Goal: Task Accomplishment & Management: Complete application form

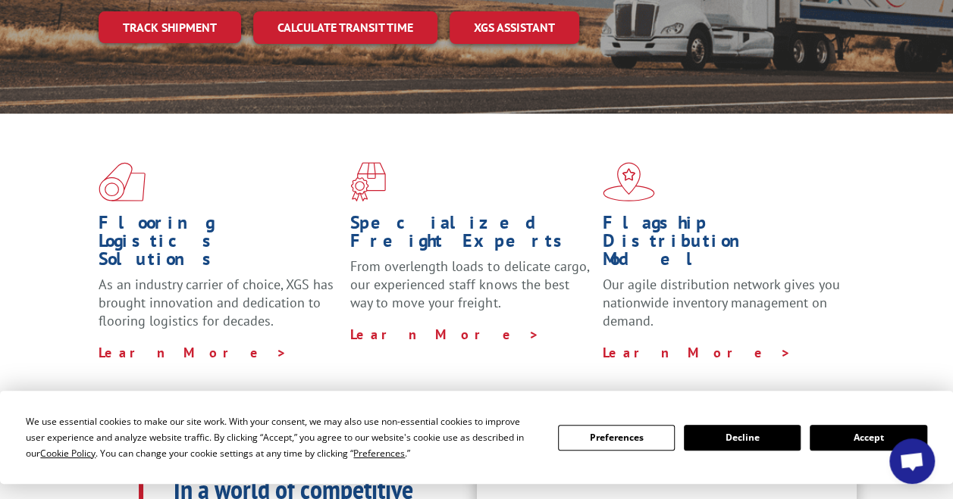
scroll to position [436, 0]
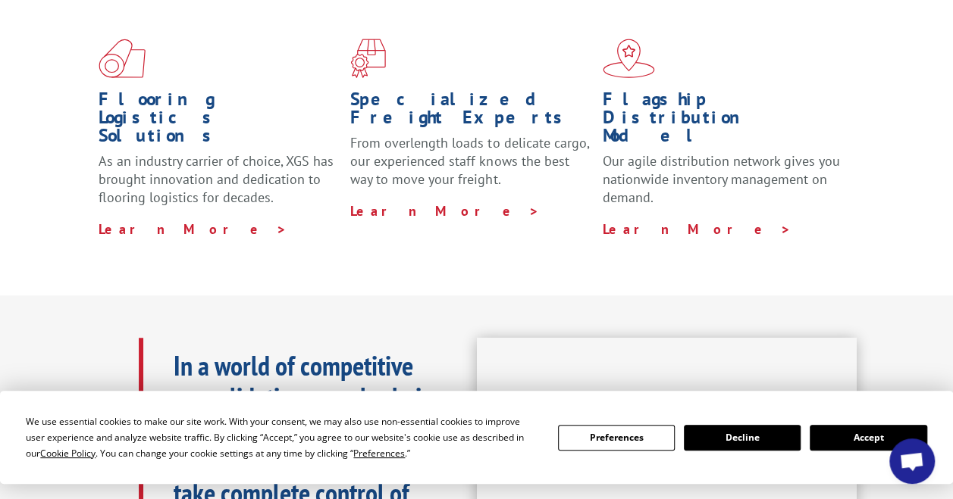
click at [842, 443] on button "Accept" at bounding box center [867, 438] width 117 height 26
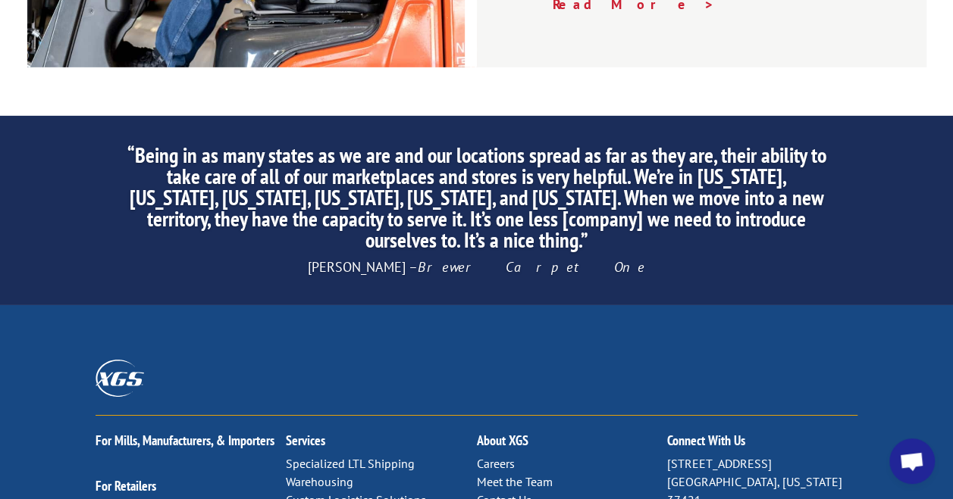
scroll to position [2526, 0]
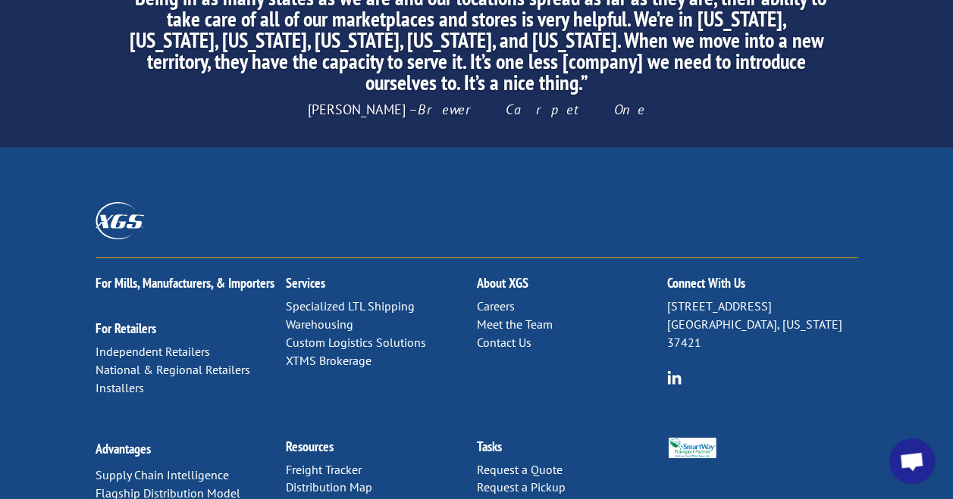
click at [486, 299] on link "Careers" at bounding box center [495, 306] width 38 height 15
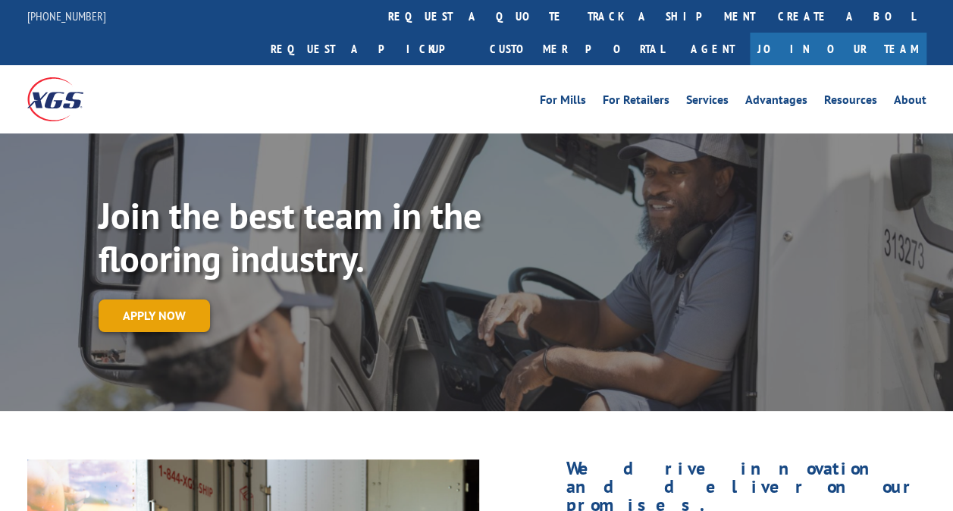
click at [148, 299] on link "Apply now" at bounding box center [154, 315] width 111 height 33
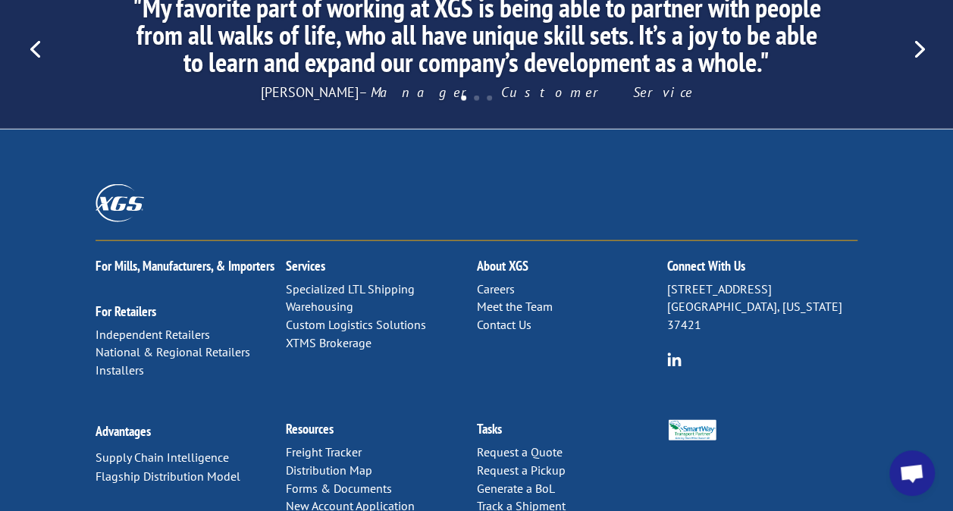
scroll to position [1593, 0]
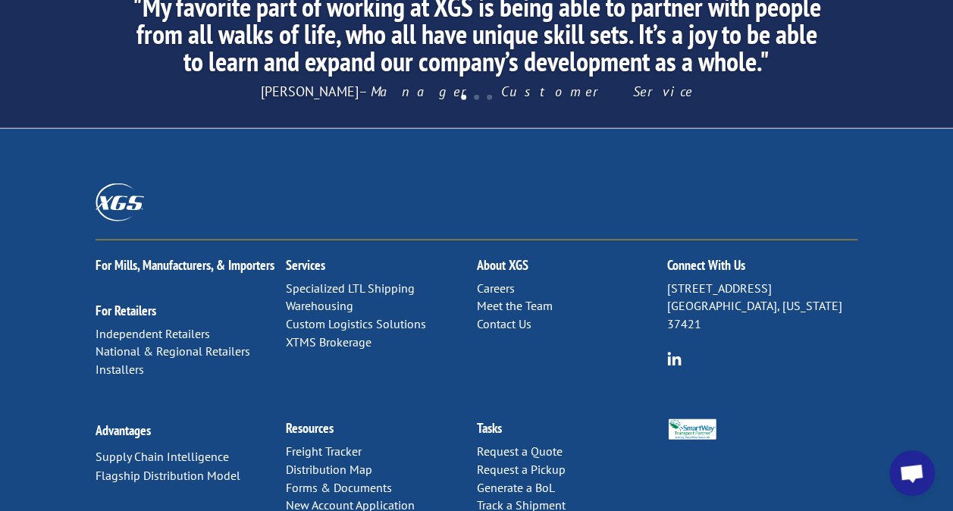
click at [482, 280] on link "Careers" at bounding box center [495, 287] width 38 height 15
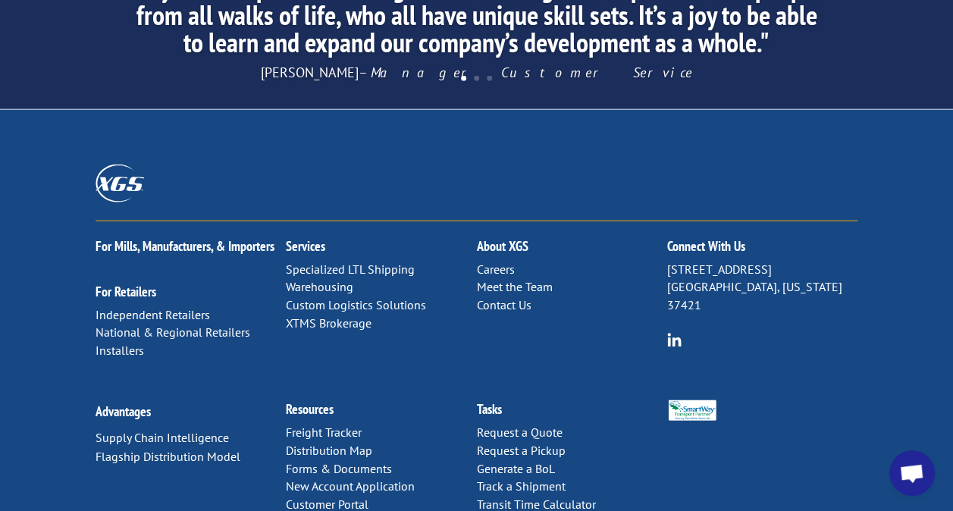
scroll to position [1652, 0]
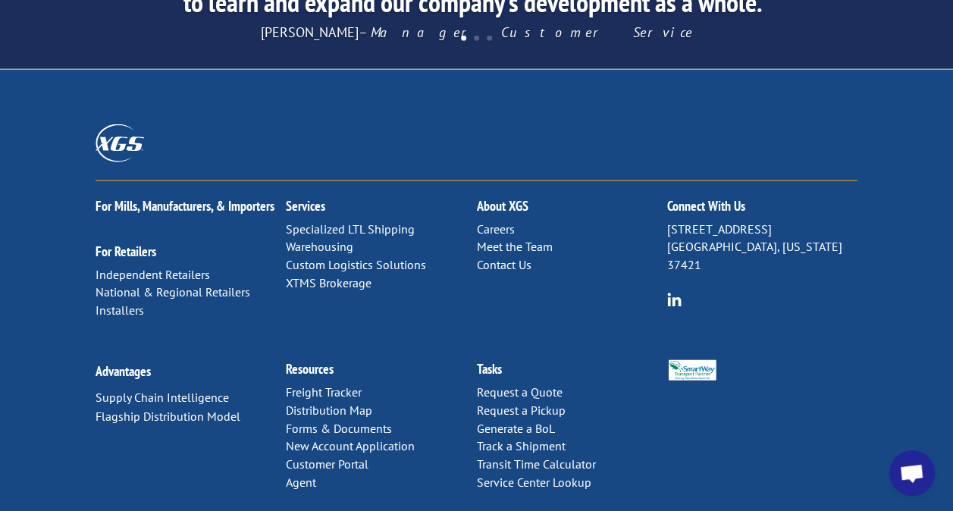
click at [494, 221] on link "Careers" at bounding box center [495, 228] width 38 height 15
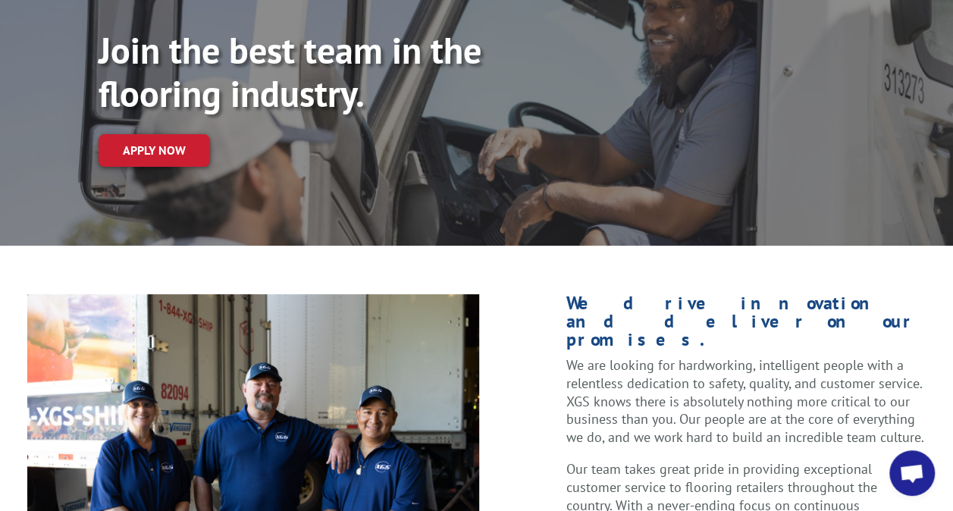
scroll to position [163, 0]
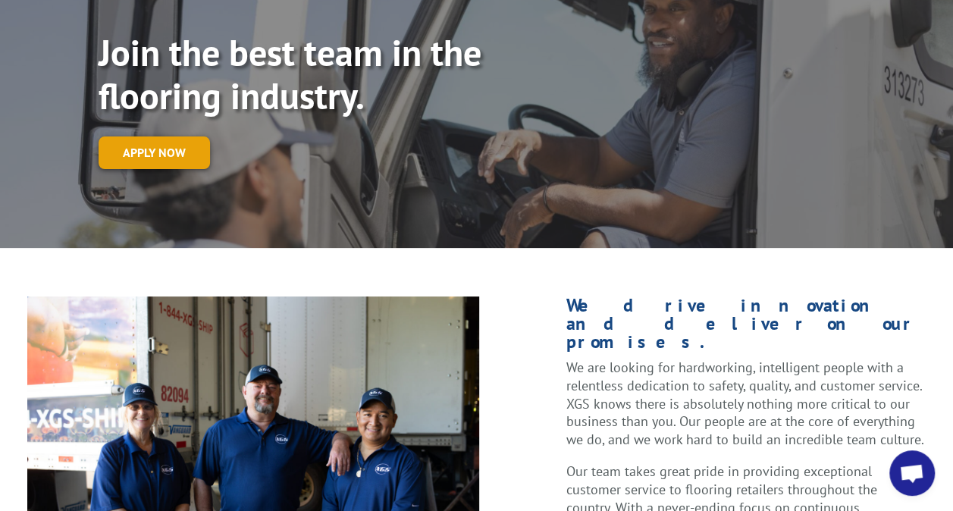
click at [154, 136] on link "Apply now" at bounding box center [154, 152] width 111 height 33
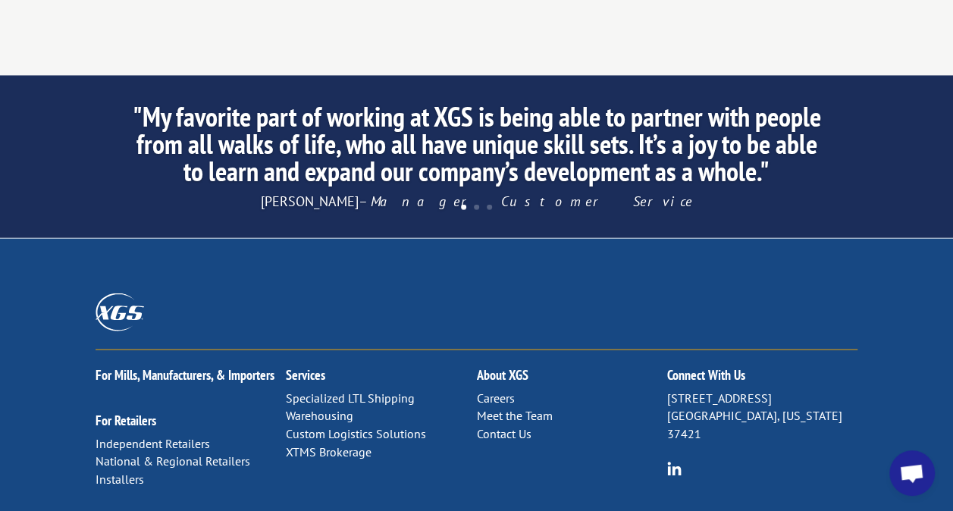
scroll to position [1477, 0]
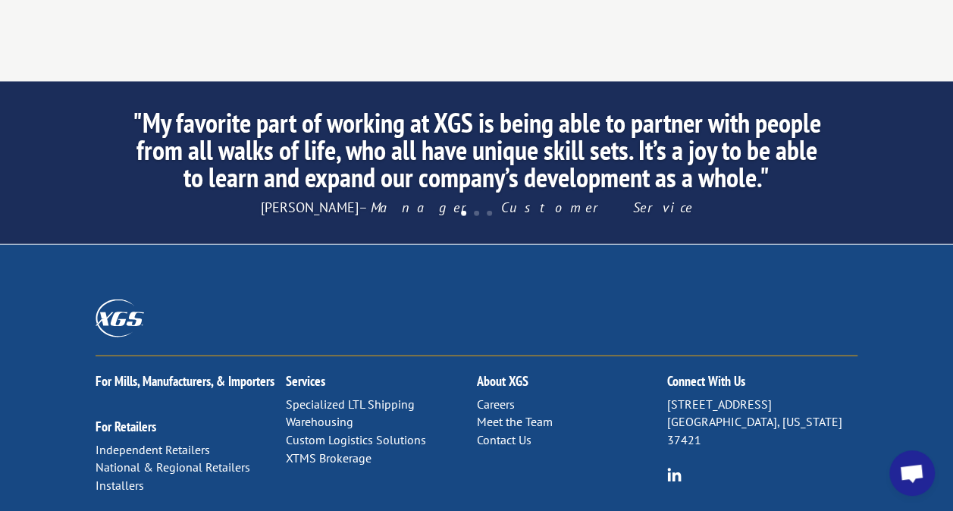
click at [478, 396] on link "Careers" at bounding box center [495, 403] width 38 height 15
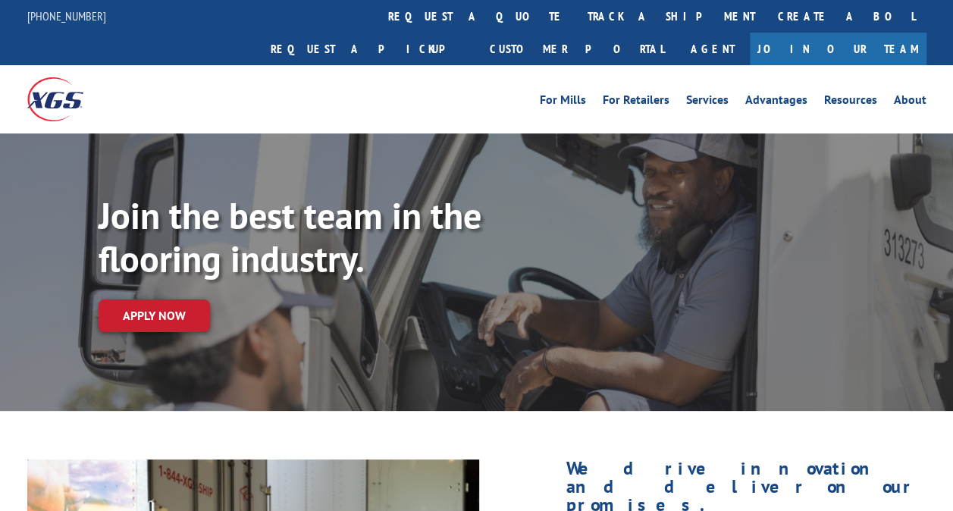
scroll to position [245, 0]
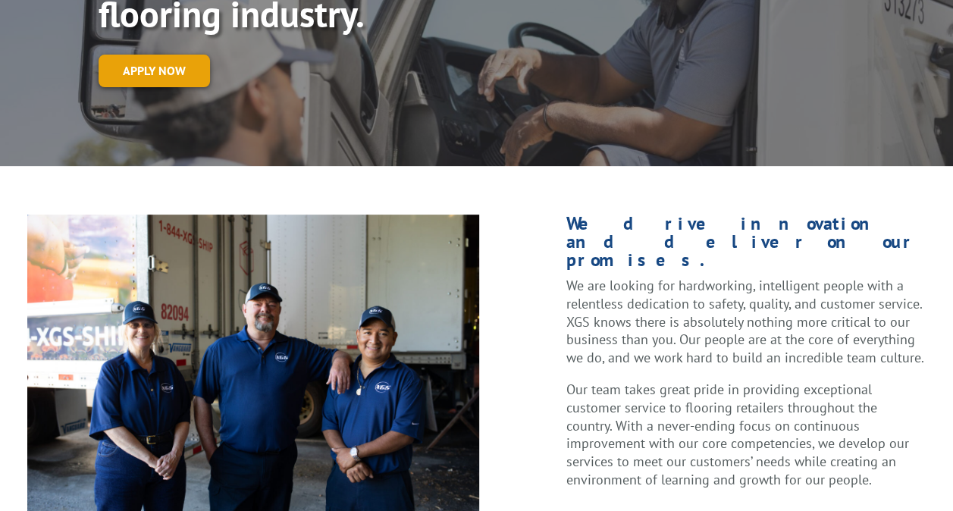
click at [142, 55] on link "Apply now" at bounding box center [154, 71] width 111 height 33
